Goal: Transaction & Acquisition: Purchase product/service

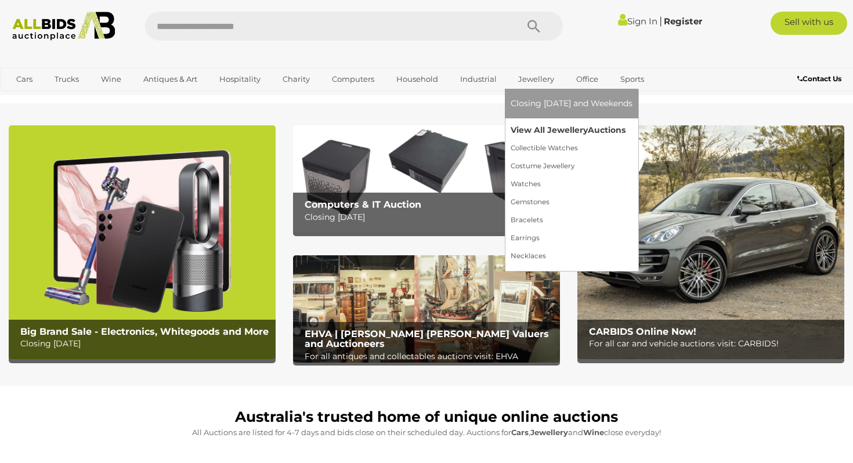
click at [527, 132] on link "View All Jewellery Auctions" at bounding box center [572, 130] width 122 height 18
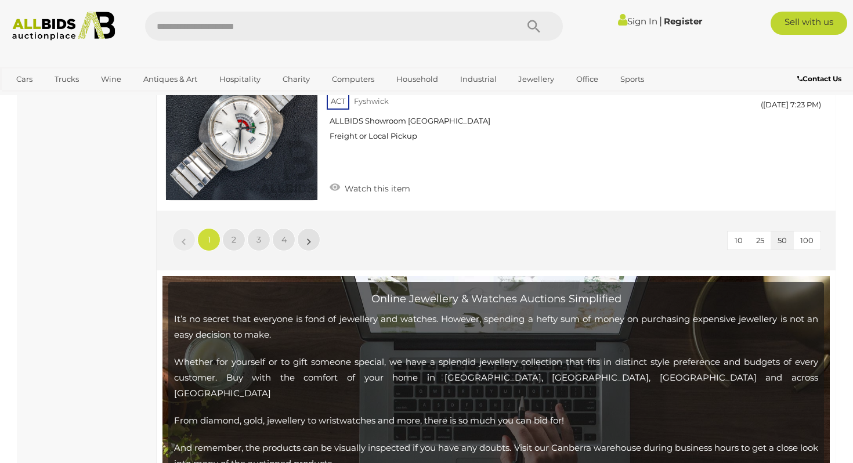
scroll to position [9066, 0]
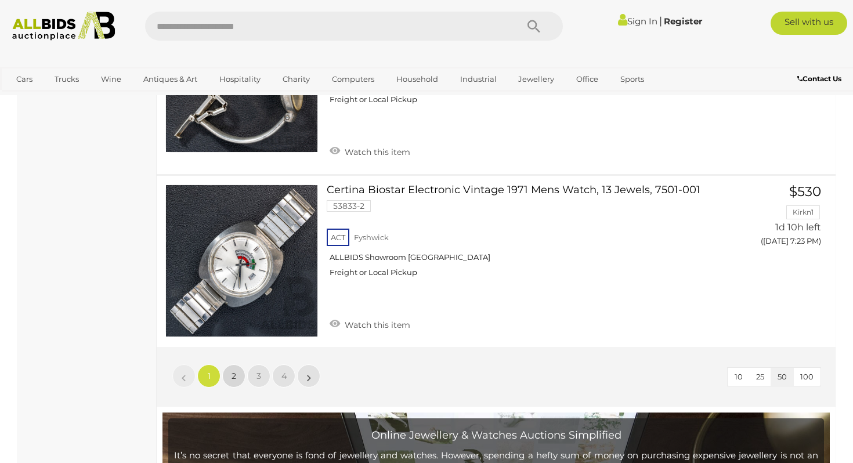
click at [237, 364] on link "2" at bounding box center [233, 375] width 23 height 23
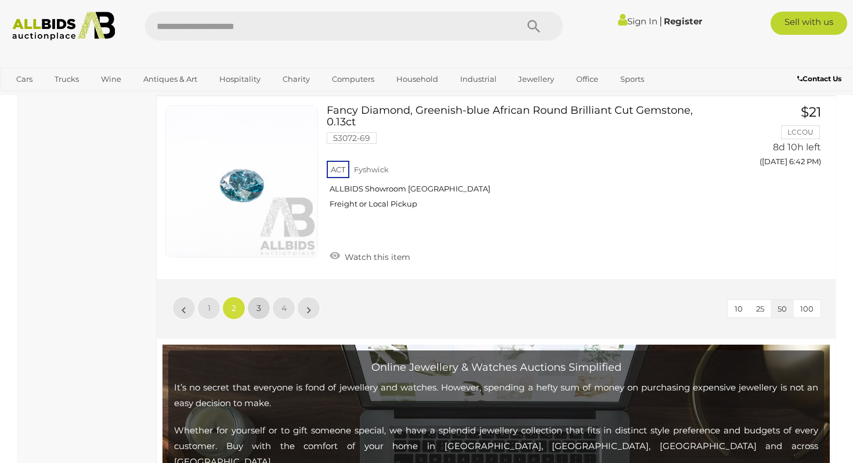
click at [261, 297] on link "3" at bounding box center [258, 308] width 23 height 23
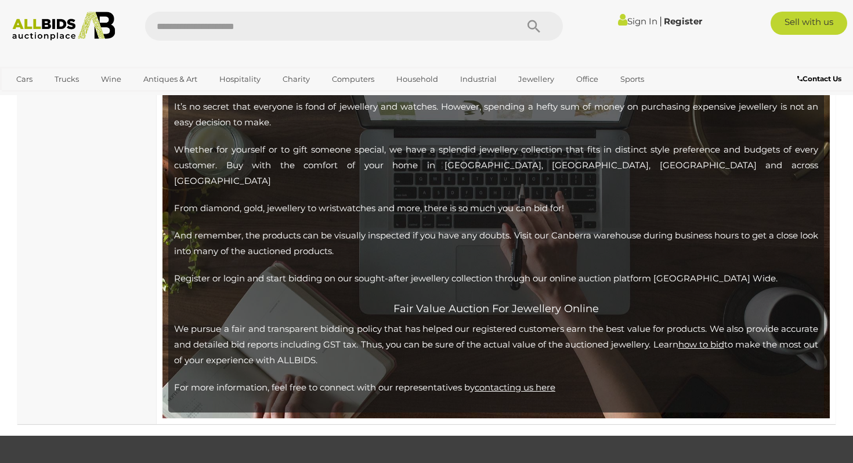
scroll to position [8972, 0]
